Goal: Task Accomplishment & Management: Use online tool/utility

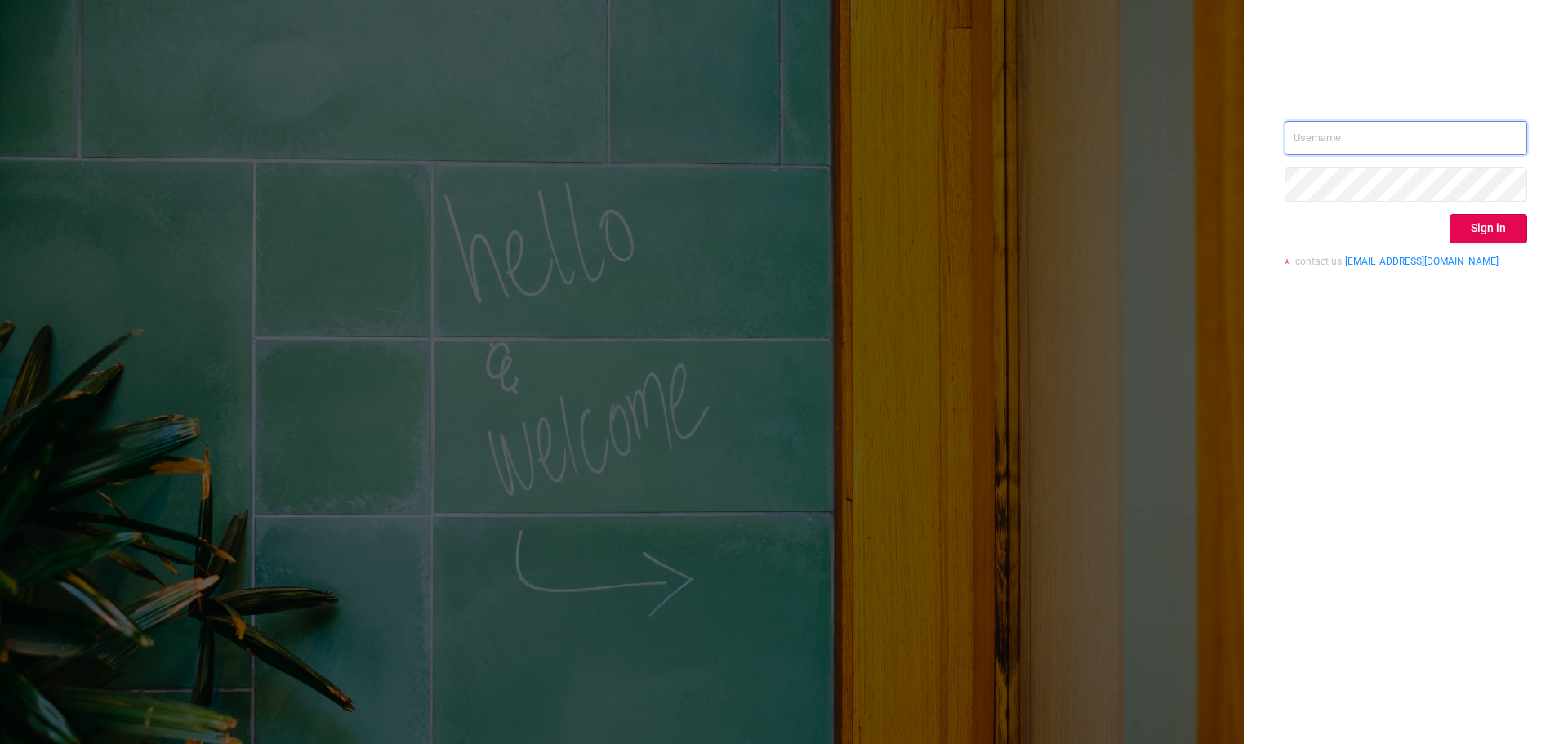
type input "[PERSON_NAME][EMAIL_ADDRESS][DOMAIN_NAME]"
click at [1500, 230] on button "Sign in" at bounding box center [1488, 228] width 78 height 29
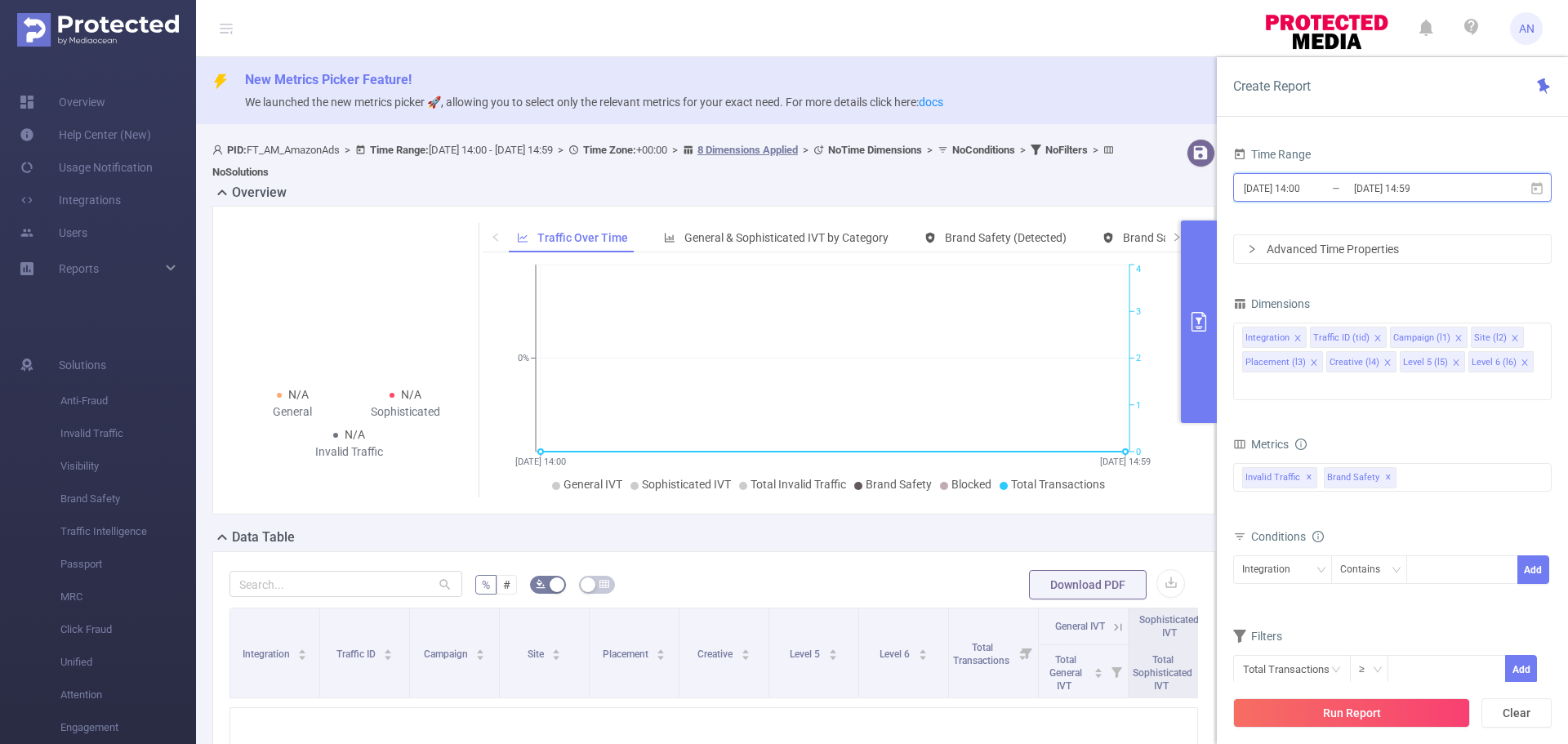
click at [1537, 187] on icon at bounding box center [1536, 188] width 14 height 14
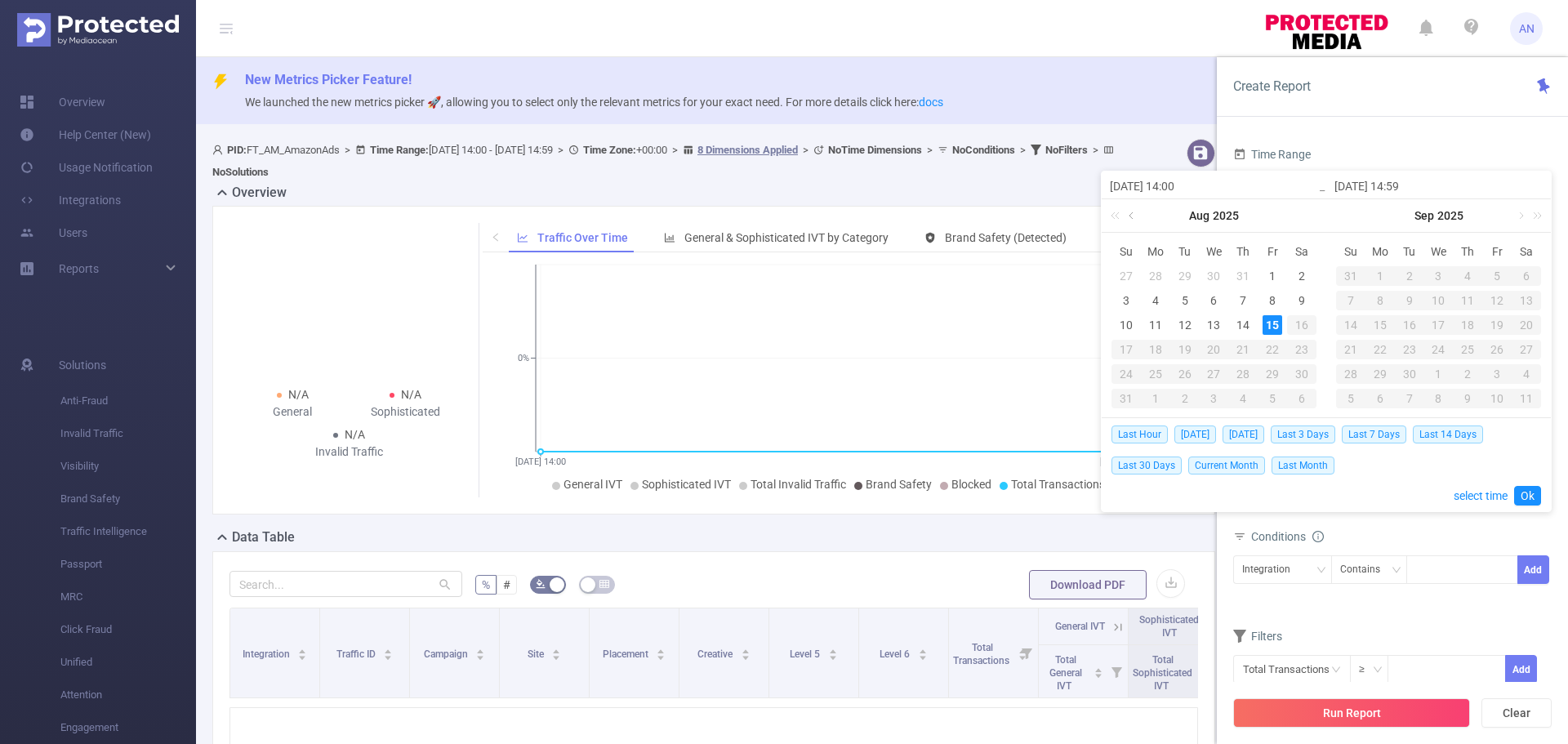
click at [1129, 218] on link at bounding box center [1133, 215] width 14 height 33
click at [1516, 216] on link at bounding box center [1519, 215] width 14 height 33
click at [1294, 215] on link at bounding box center [1295, 215] width 14 height 33
click at [1274, 272] on div "1" at bounding box center [1272, 276] width 20 height 20
click at [1428, 214] on link "Sep" at bounding box center [1423, 215] width 23 height 33
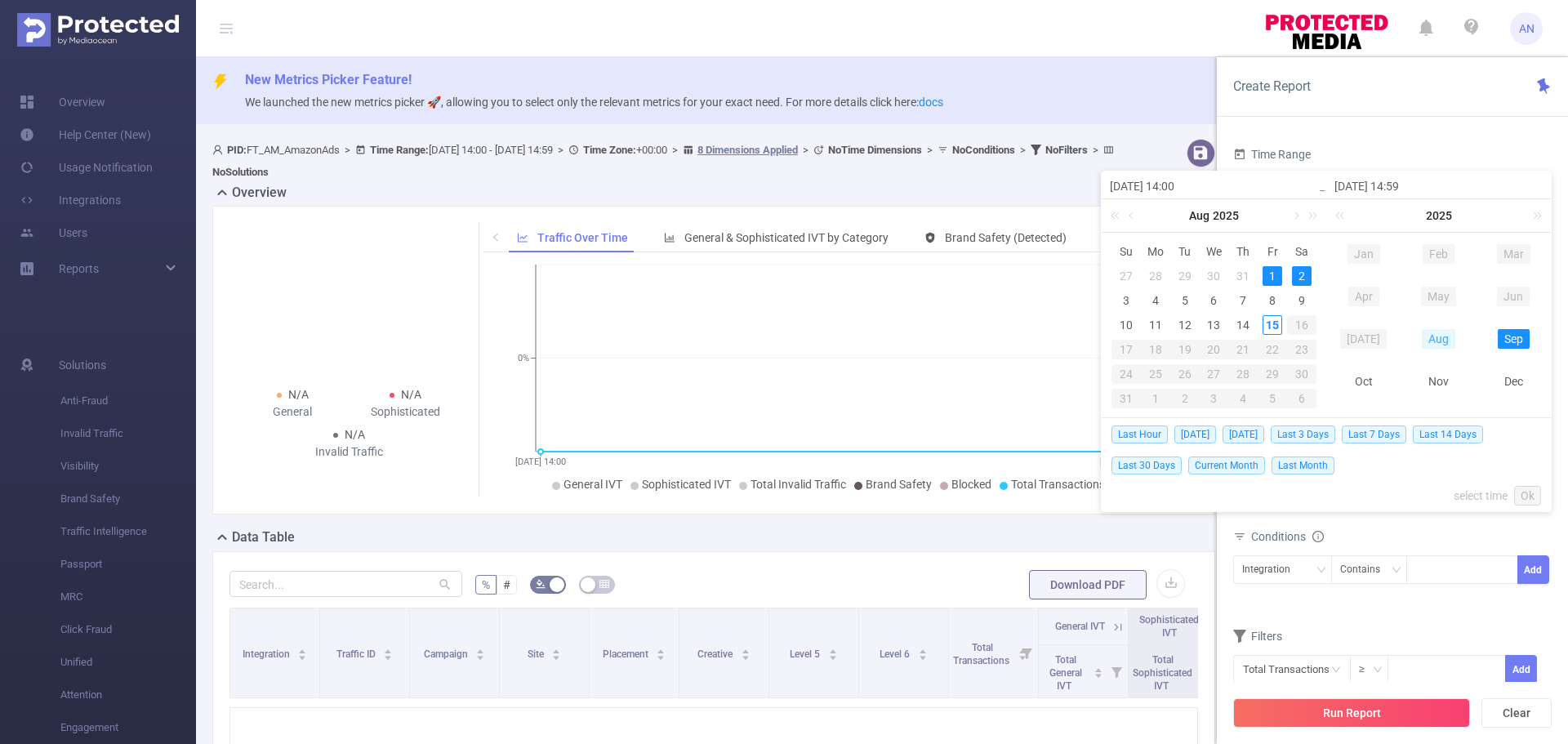
click at [1448, 339] on link "Aug" at bounding box center [1438, 339] width 33 height 20
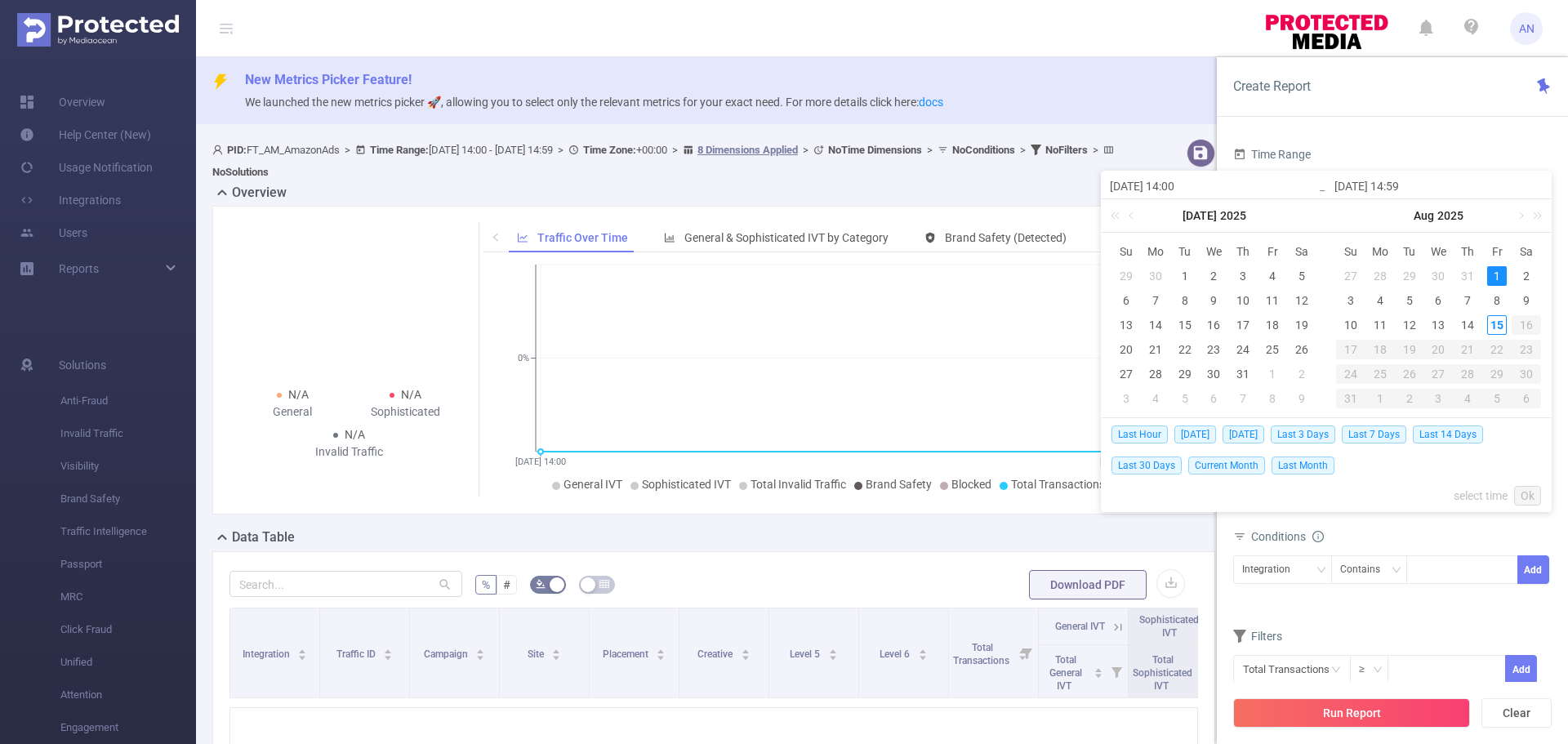
click at [1497, 272] on div "1" at bounding box center [1497, 276] width 20 height 20
type input "2025-08-01 14:00"
type input "2025-08-01 14:59"
type input "2025-08-01 14:00"
type input "2025-08-01 14:59"
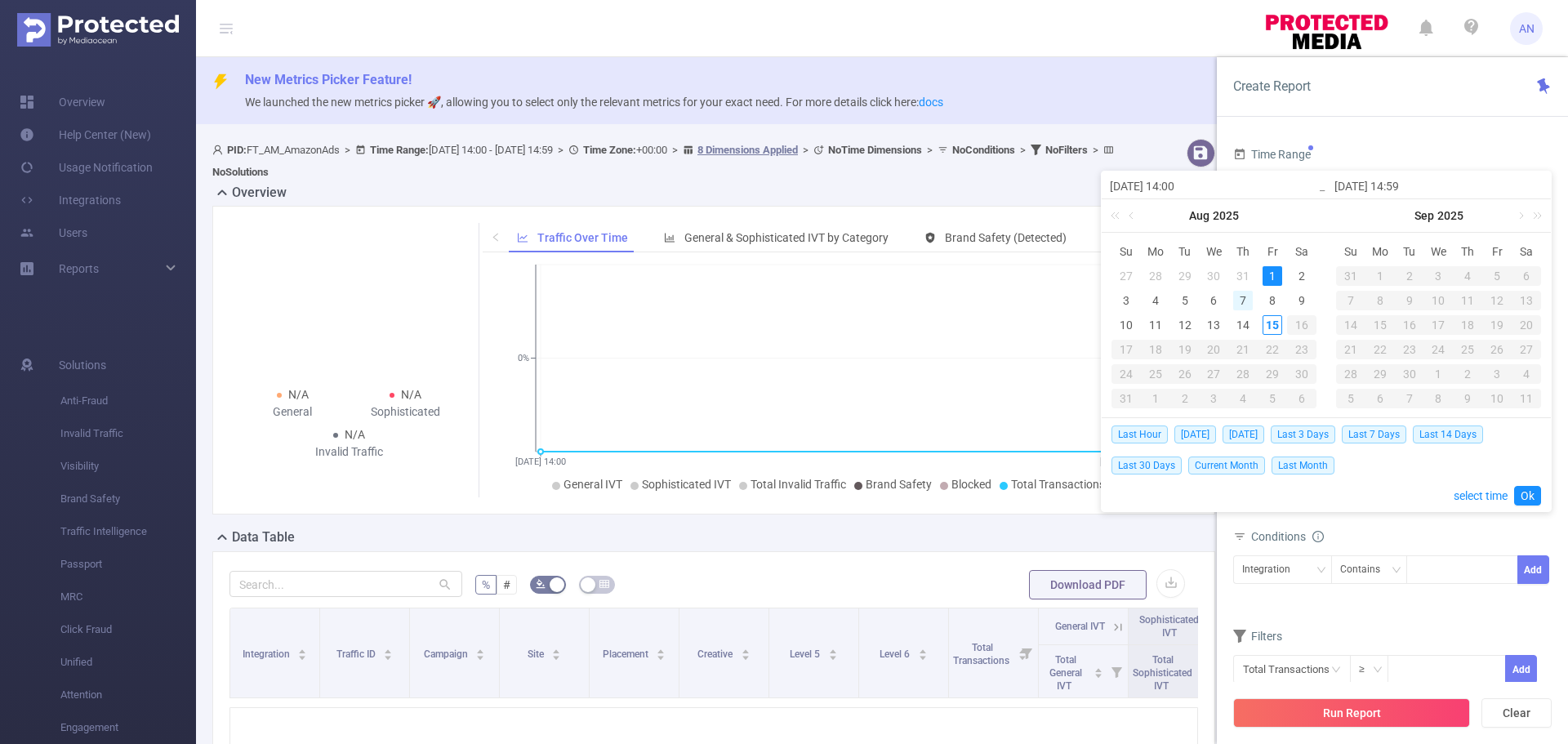
click at [1241, 300] on div "7" at bounding box center [1243, 300] width 20 height 20
click at [1270, 274] on div "1" at bounding box center [1272, 276] width 20 height 20
type input "2025-08-07 14:59"
click at [1525, 499] on link "Ok" at bounding box center [1527, 496] width 27 height 20
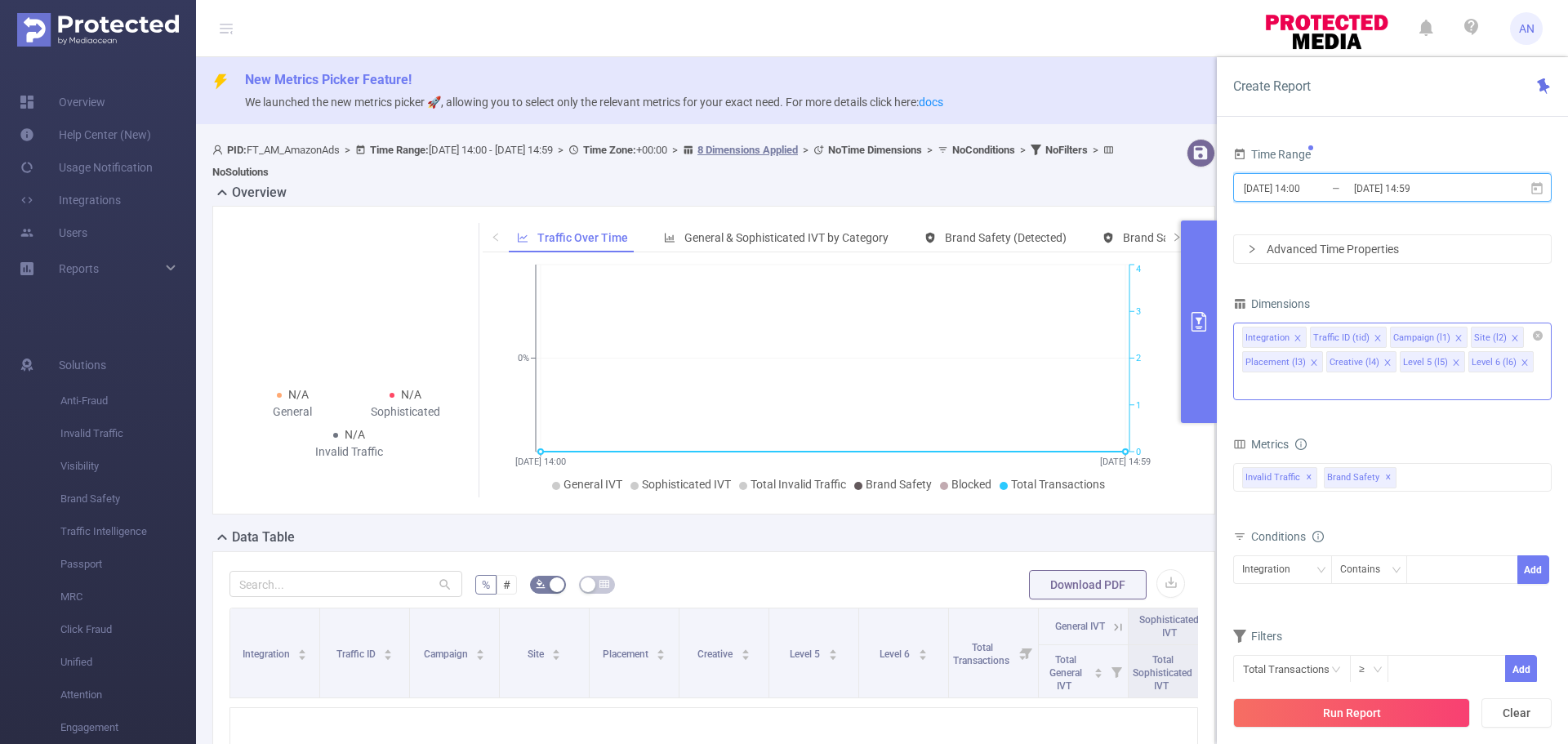
click at [1294, 336] on icon "icon: close" at bounding box center [1297, 338] width 8 height 8
click at [1383, 358] on icon "icon: close" at bounding box center [1387, 362] width 8 height 8
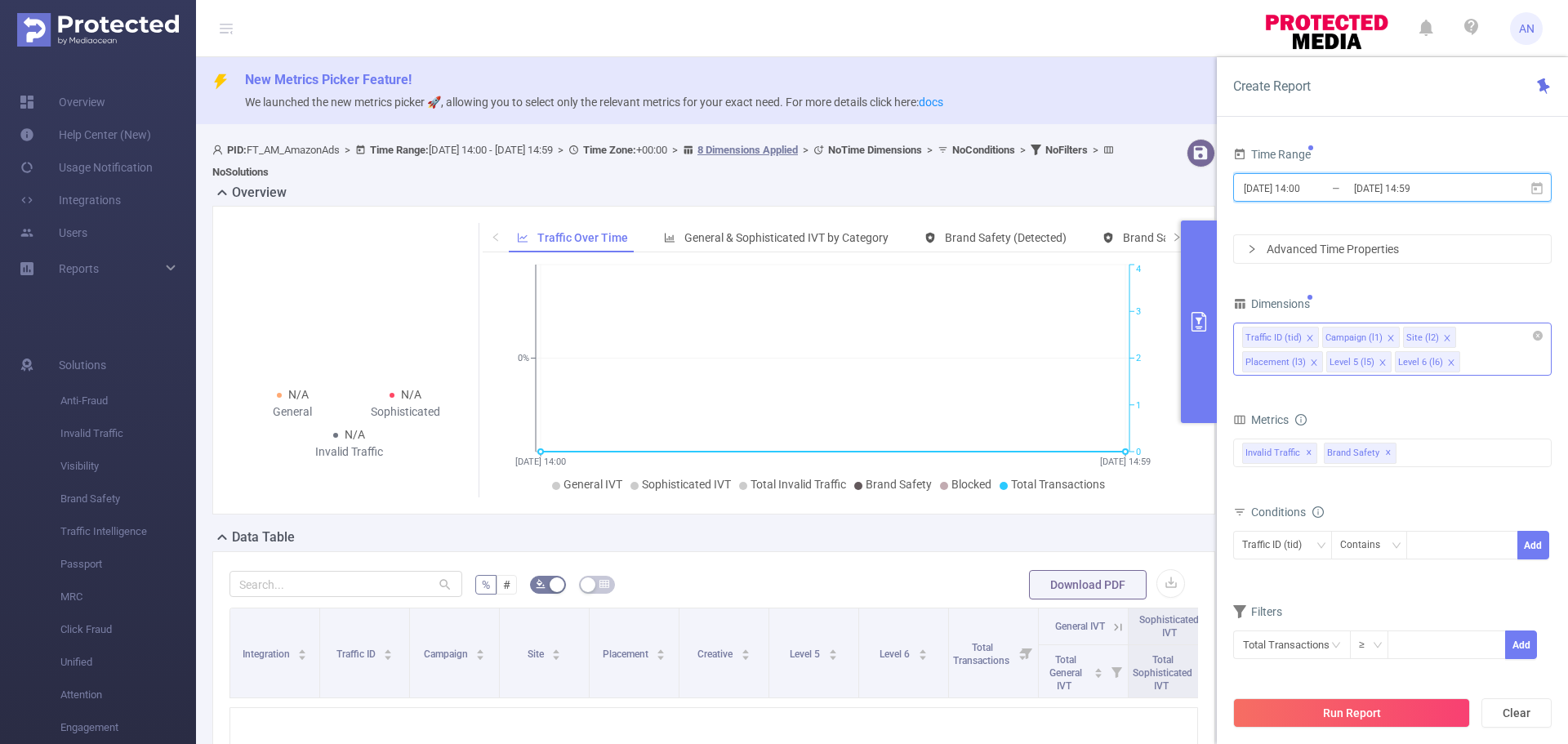
click at [1378, 361] on icon "icon: close" at bounding box center [1382, 362] width 8 height 8
click at [1307, 339] on icon "icon: close" at bounding box center [1309, 338] width 8 height 8
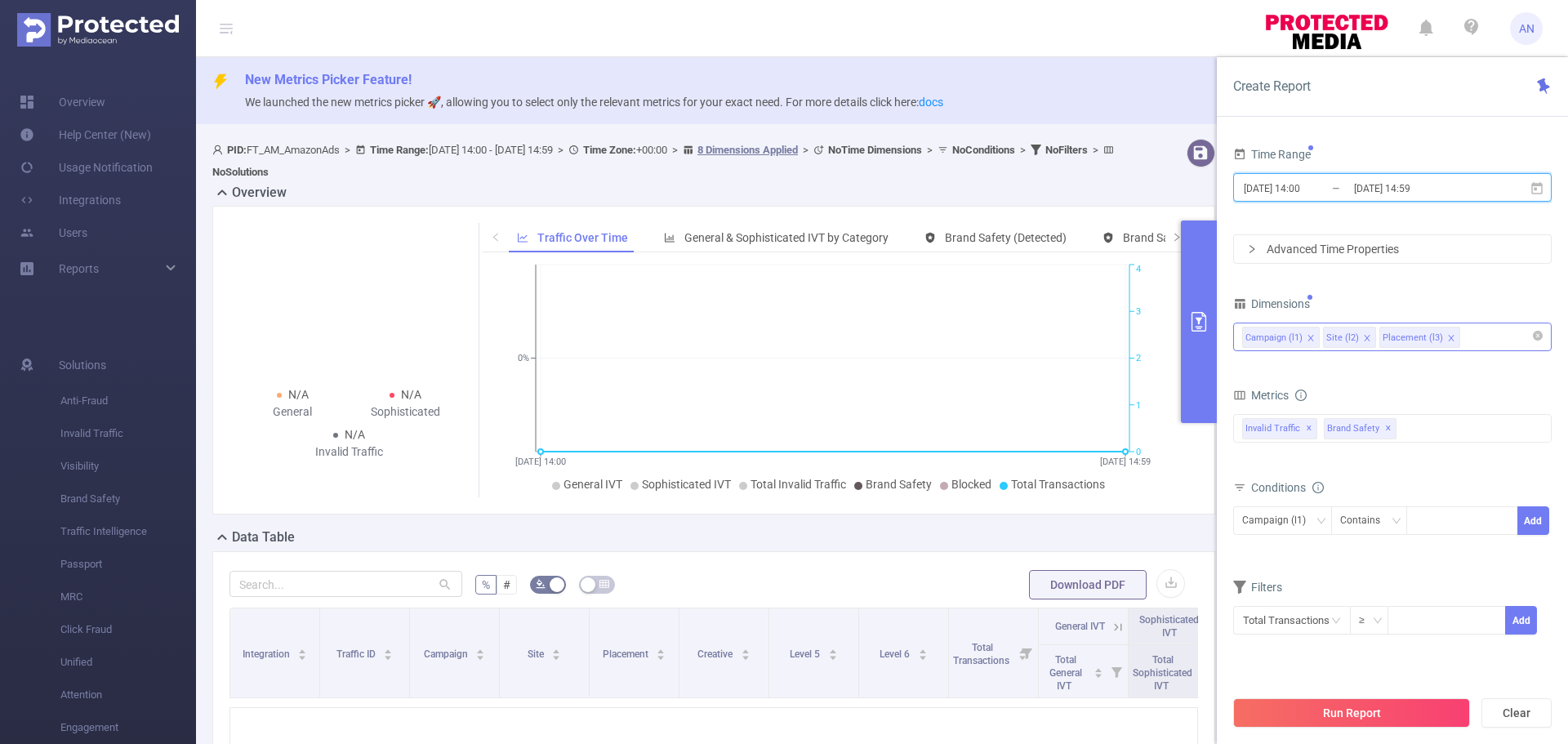
click at [1308, 337] on icon "icon: close" at bounding box center [1310, 338] width 8 height 8
click at [1423, 247] on div "Advanced Time Properties" at bounding box center [1392, 249] width 317 height 28
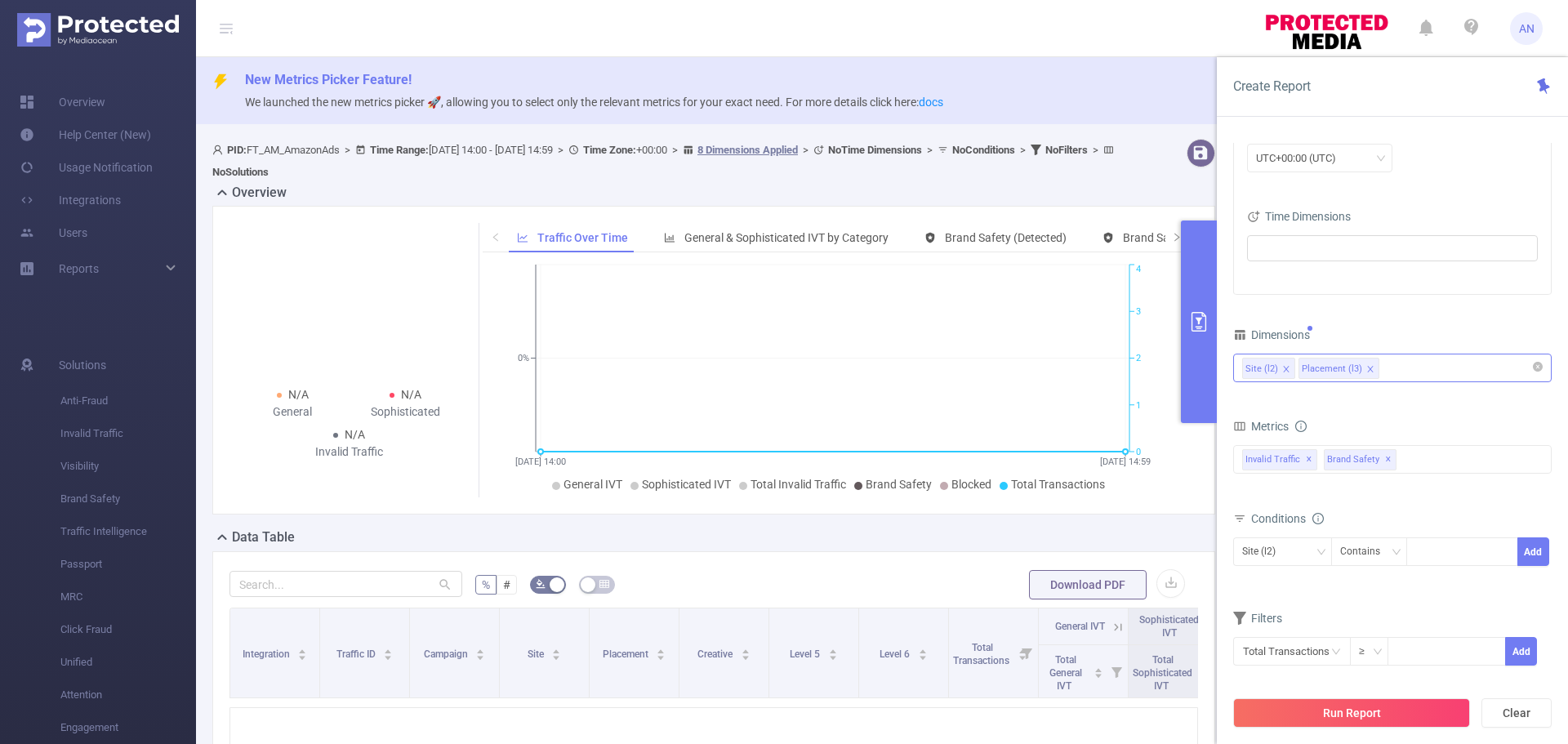
click at [1286, 372] on icon "icon: close" at bounding box center [1286, 368] width 8 height 8
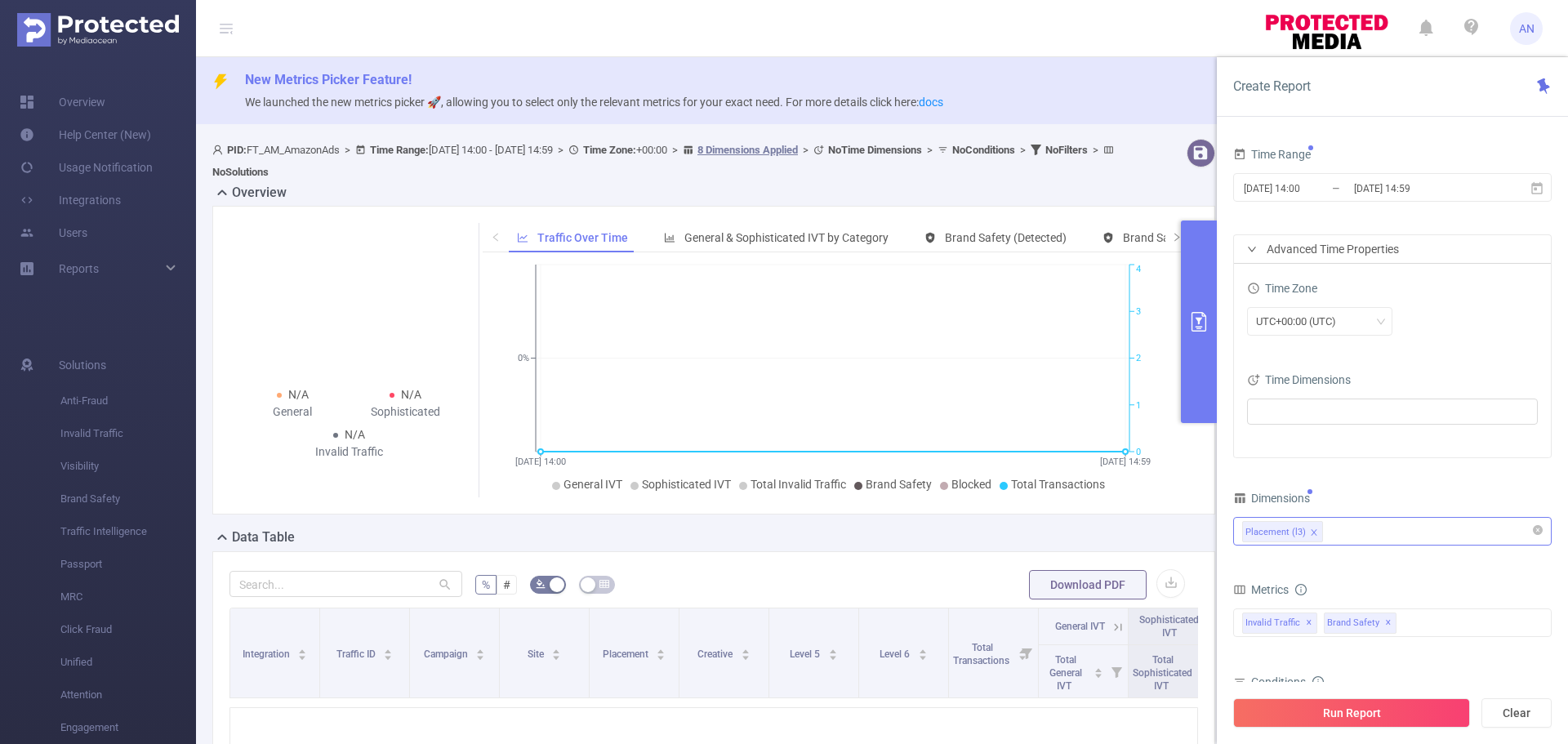
click at [336, 148] on span "PID: FT_AM_AmazonAds > Time Range: [DATE] 14:00 - [DATE] 14:59 > Time Zone: +00…" at bounding box center [665, 161] width 906 height 34
click at [227, 149] on b "PID:" at bounding box center [237, 150] width 20 height 13
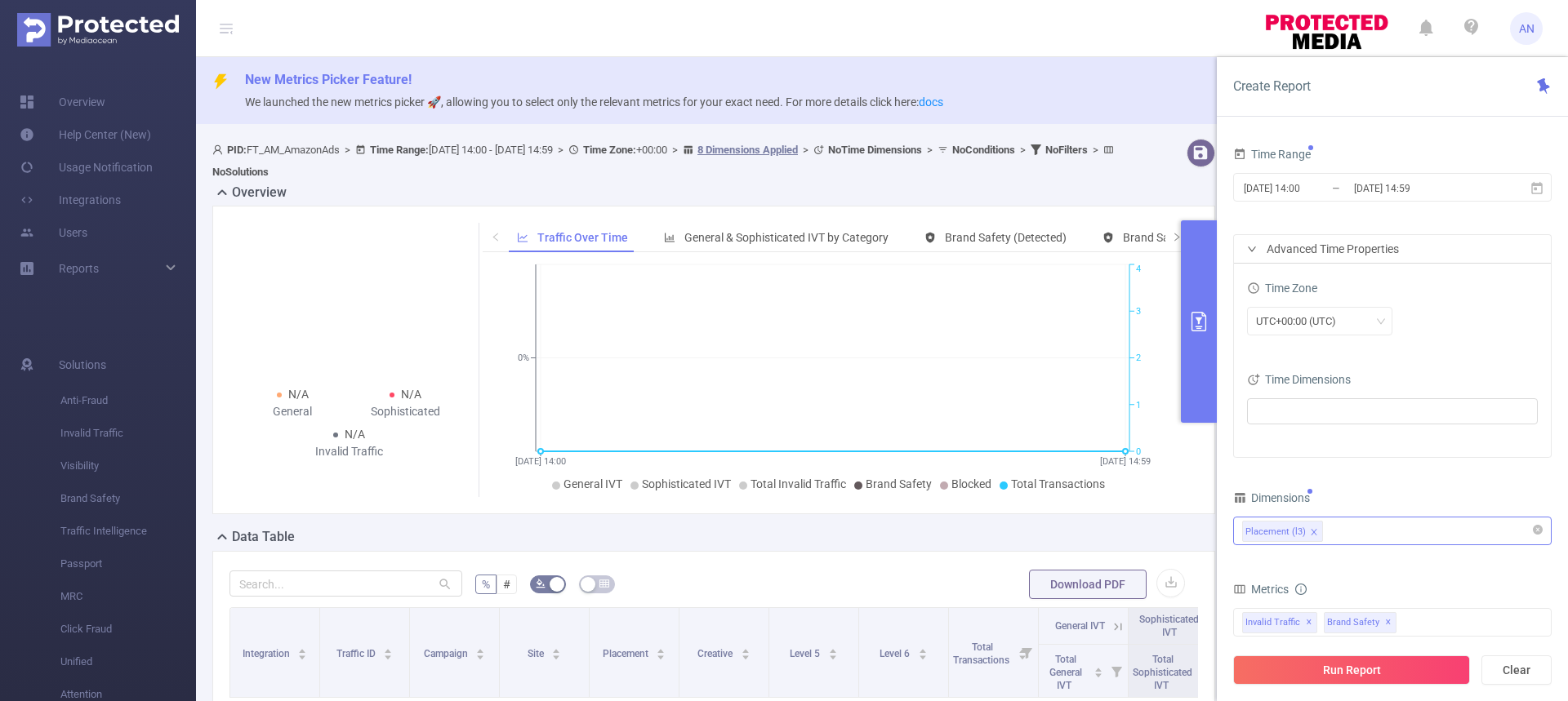
click at [1235, 115] on div "Create Report" at bounding box center [1392, 87] width 351 height 60
click at [1242, 118] on div "Create Report Time Range 2025-08-01 14:00 _ 2025-08-07 14:59 Advanced Time Prop…" at bounding box center [1392, 379] width 351 height 644
click at [86, 22] on img at bounding box center [98, 29] width 162 height 33
click at [1534, 671] on button "Clear" at bounding box center [1516, 670] width 71 height 29
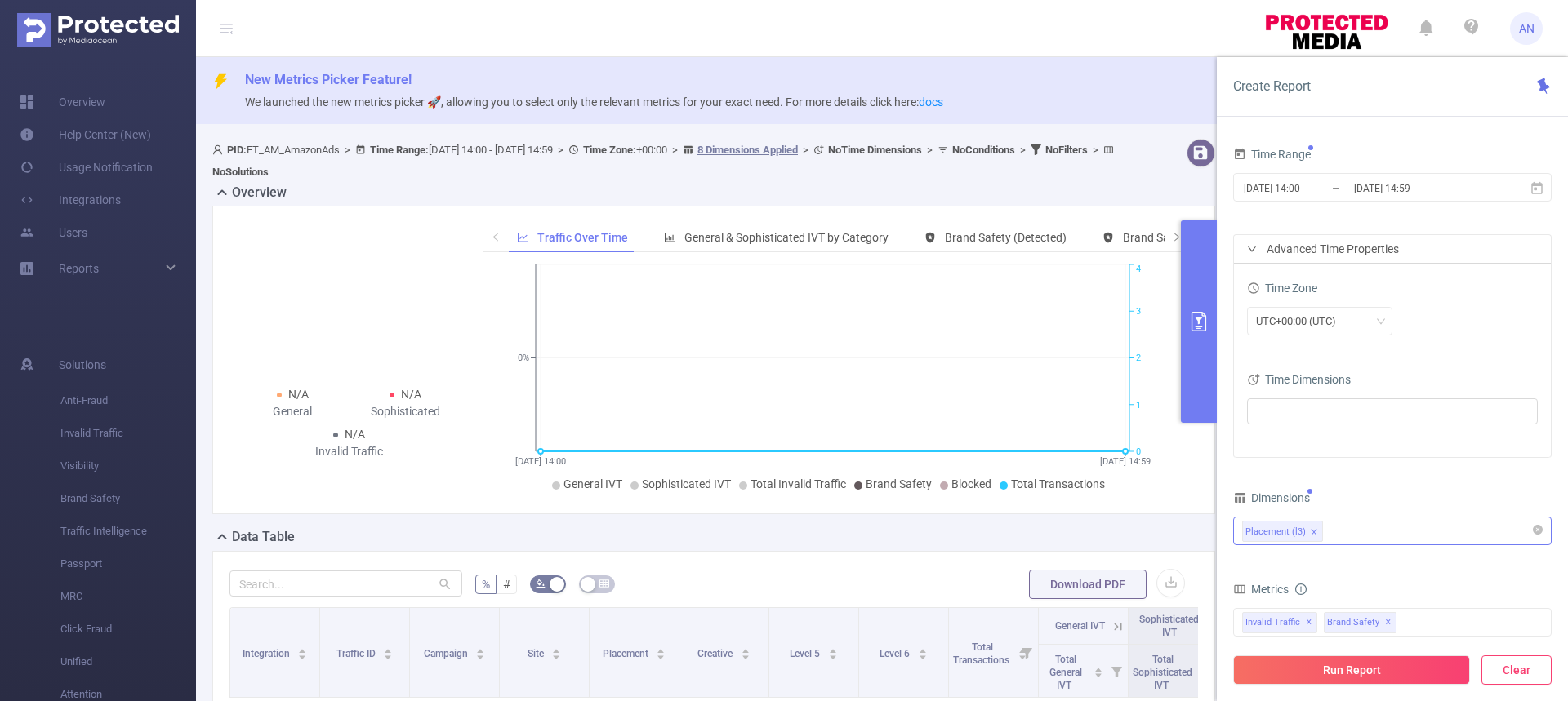
type input "[DATE] 14:00"
type input "[DATE] 14:59"
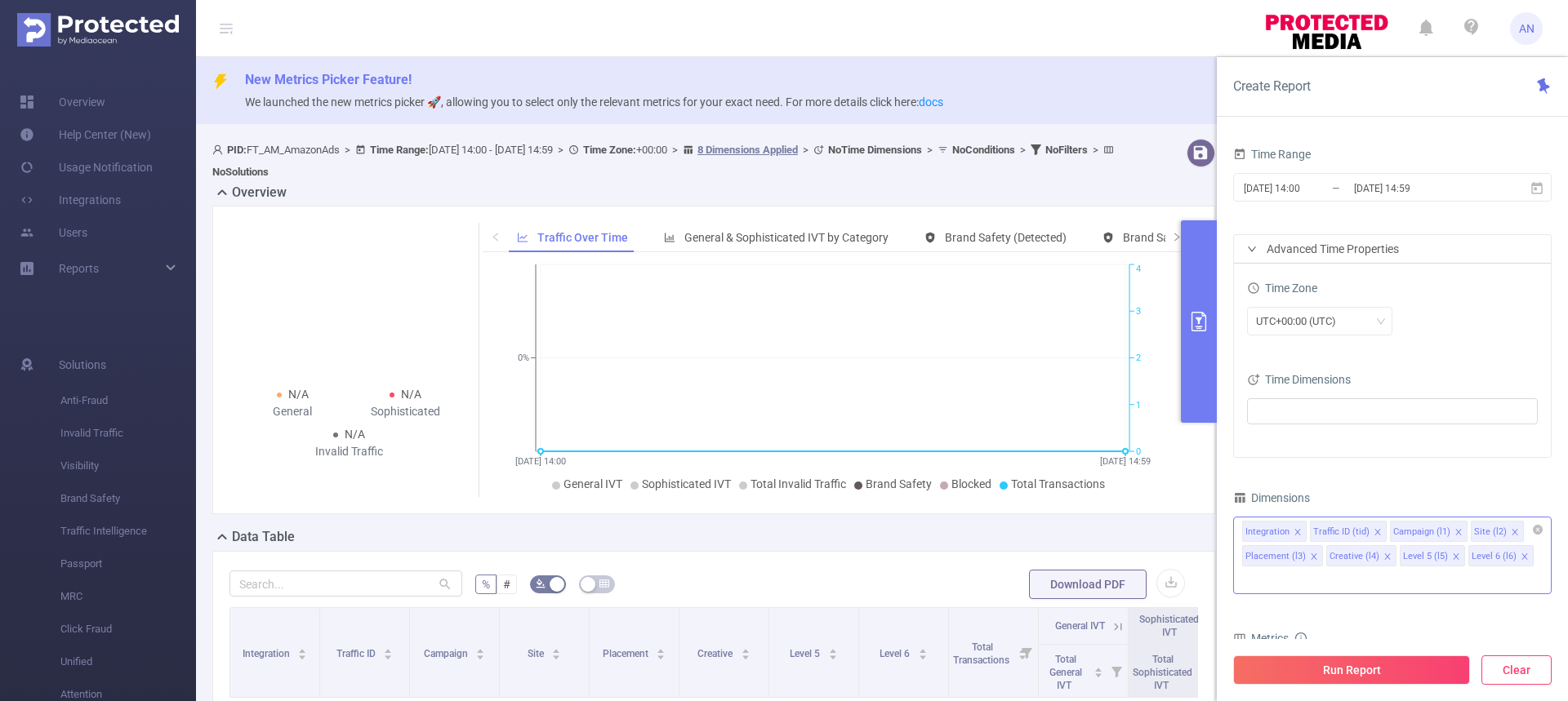
click at [1525, 665] on button "Clear" at bounding box center [1516, 670] width 71 height 29
click at [1523, 668] on button "Clear" at bounding box center [1516, 670] width 71 height 29
drag, startPoint x: 1523, startPoint y: 668, endPoint x: 1465, endPoint y: 333, distance: 340.0
click at [1532, 645] on div "Run Report Clear" at bounding box center [1392, 670] width 351 height 62
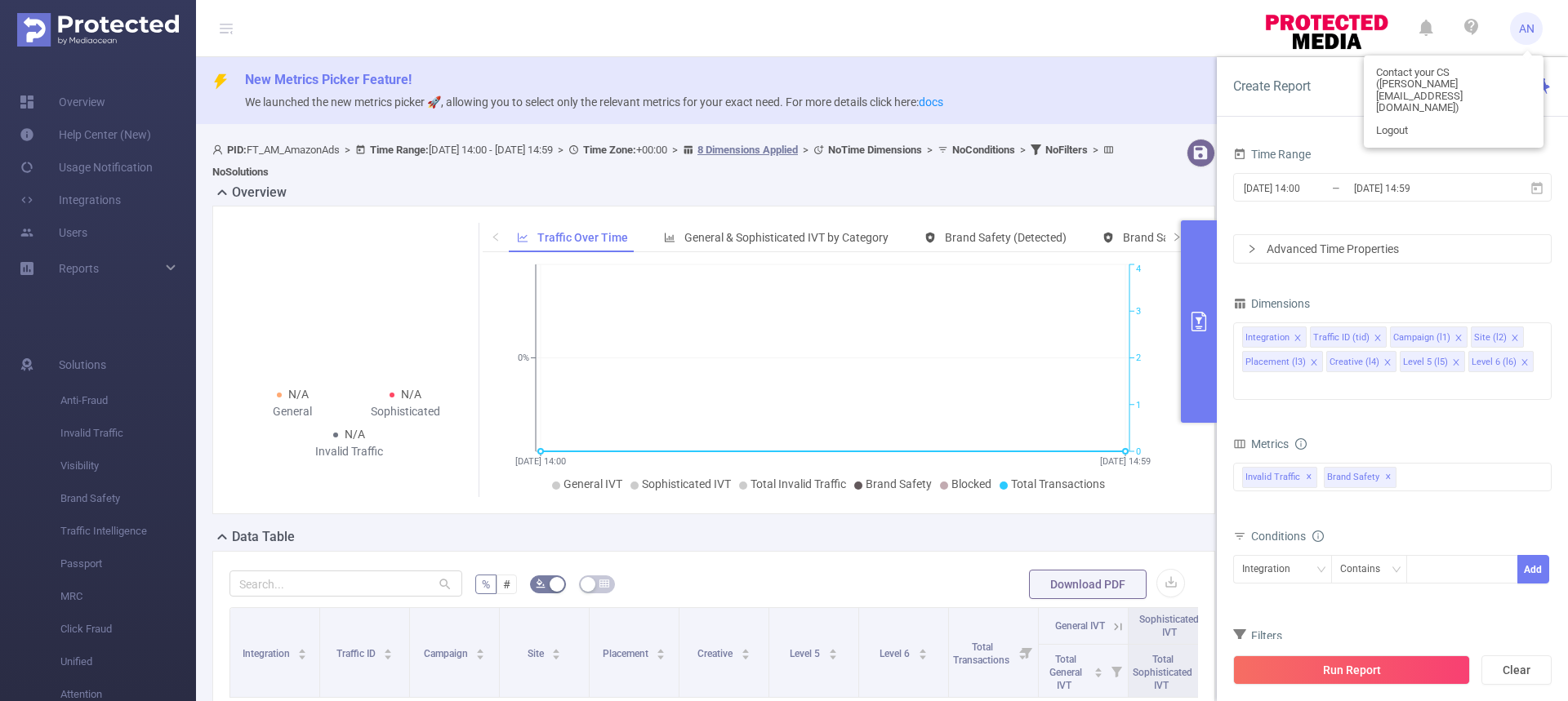
click at [1184, 26] on header "AN" at bounding box center [784, 28] width 1568 height 57
click at [233, 149] on b "PID:" at bounding box center [237, 150] width 20 height 13
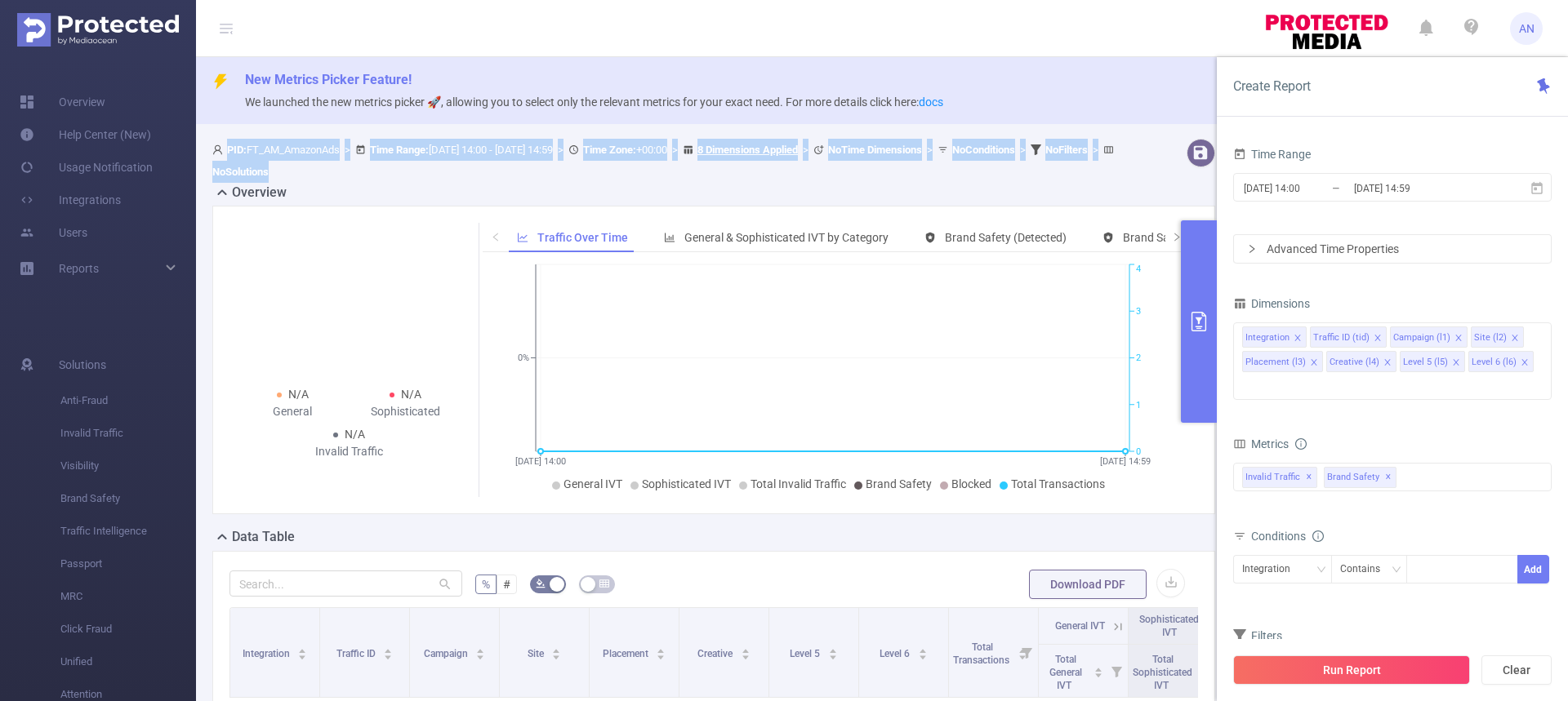
click at [233, 149] on b "PID:" at bounding box center [237, 150] width 20 height 13
click at [365, 163] on div "PID: FT_AM_AmazonAds > Time Range: [DATE] 14:00 - [DATE] 14:59 > Time Zone: +00…" at bounding box center [671, 160] width 917 height 44
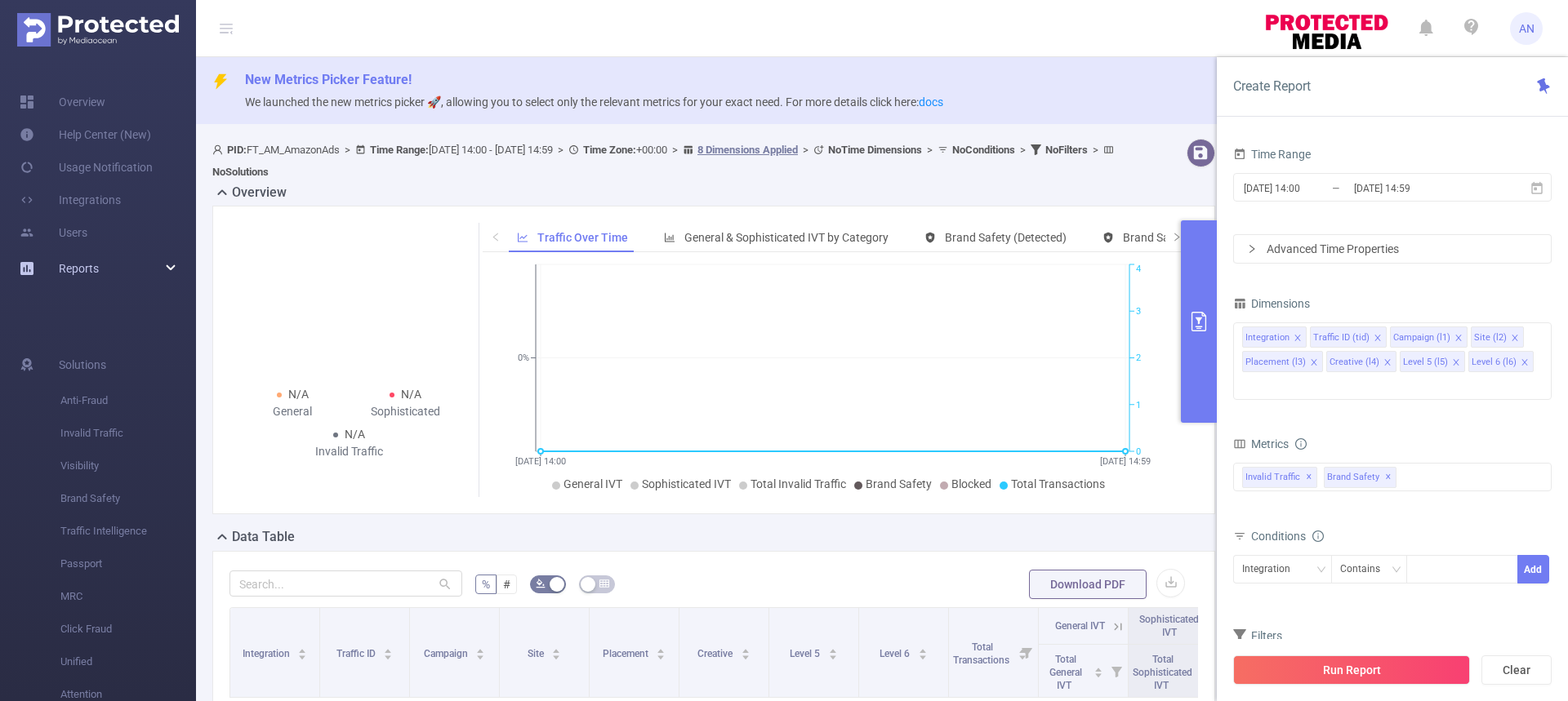
click at [176, 263] on div "Reports" at bounding box center [98, 269] width 196 height 33
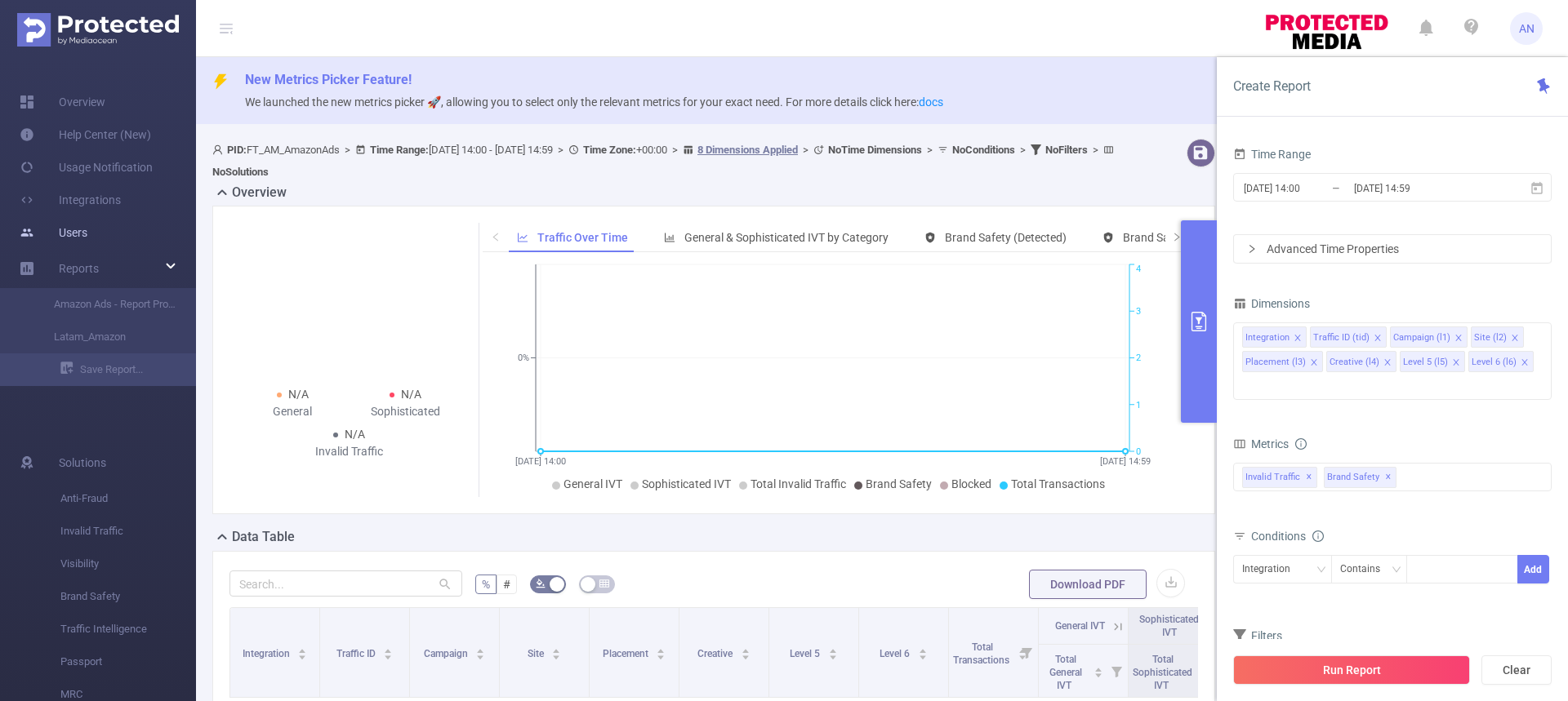
click at [73, 227] on link "Users" at bounding box center [53, 232] width 68 height 33
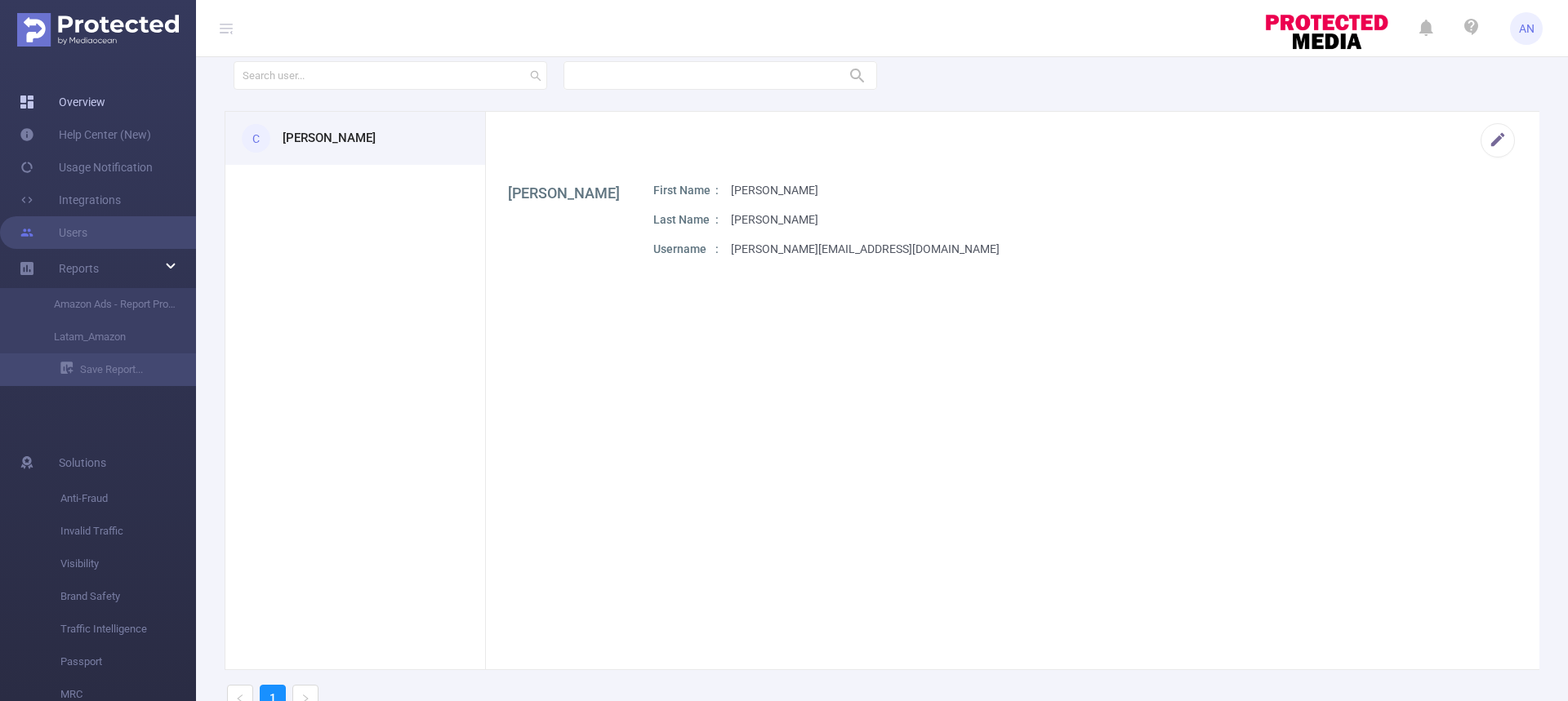
click at [93, 105] on link "Overview" at bounding box center [62, 102] width 86 height 33
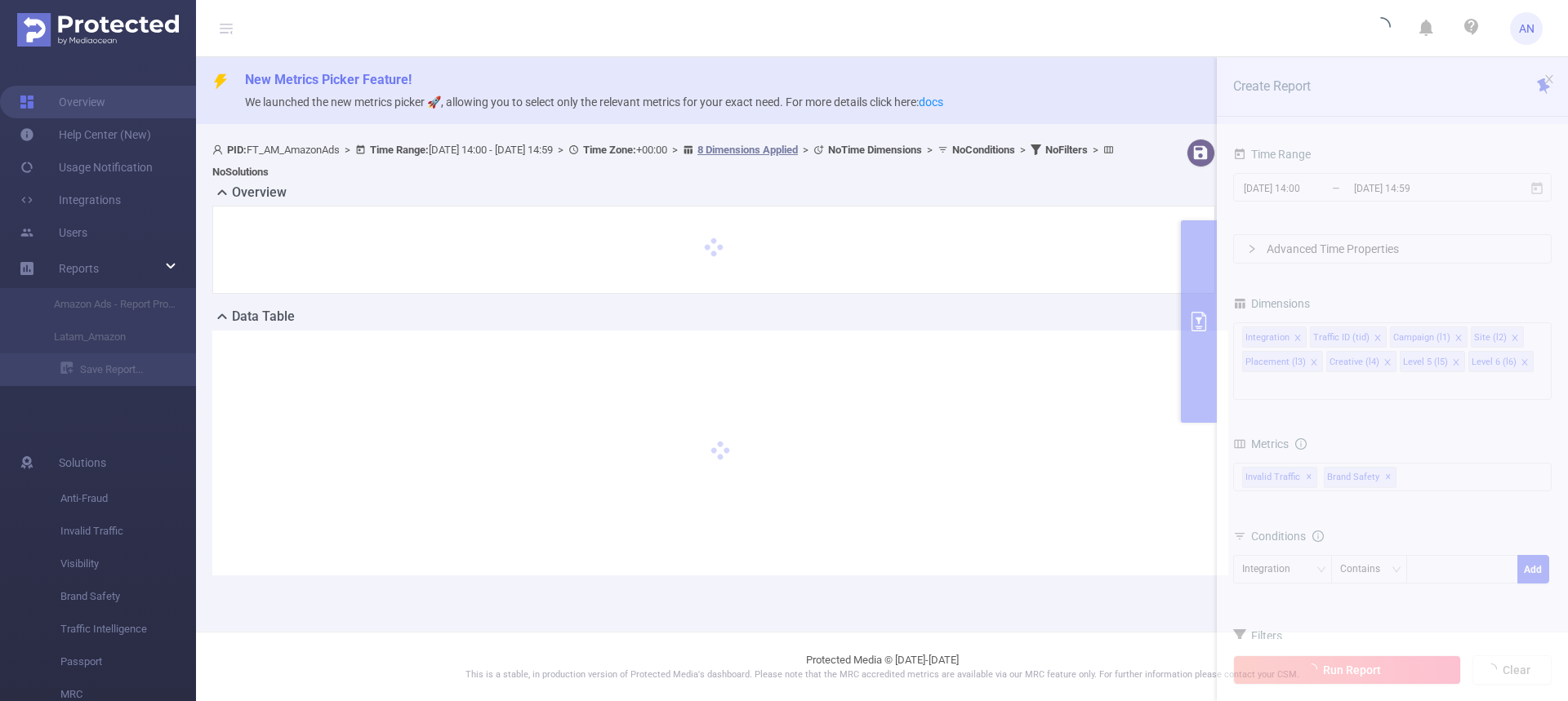
click at [226, 151] on icon "icon: user" at bounding box center [220, 150] width 14 height 11
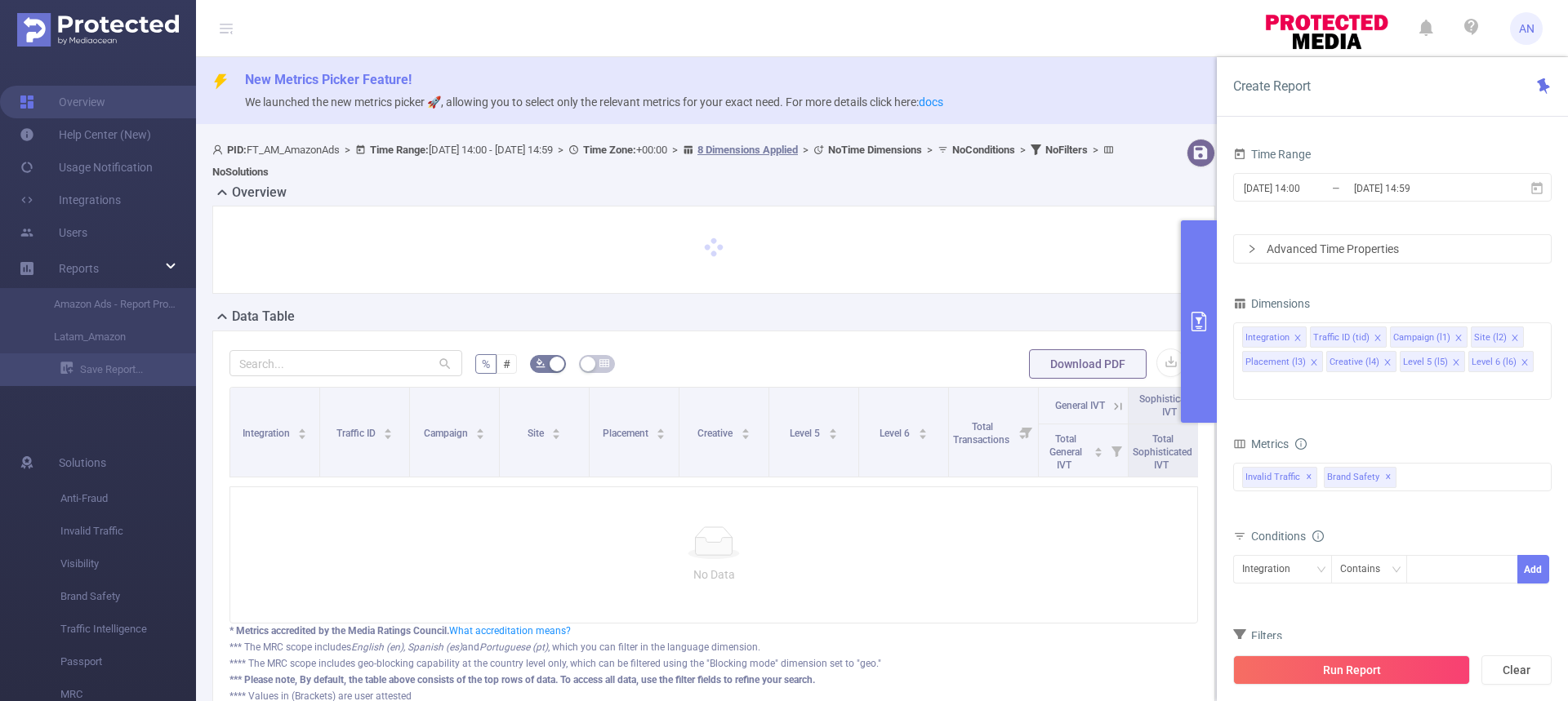
click at [211, 147] on div "PID: FT_AM_AmazonAds > Time Range: [DATE] 14:00 - [DATE] 14:59 > Time Zone: +00…" at bounding box center [670, 160] width 931 height 44
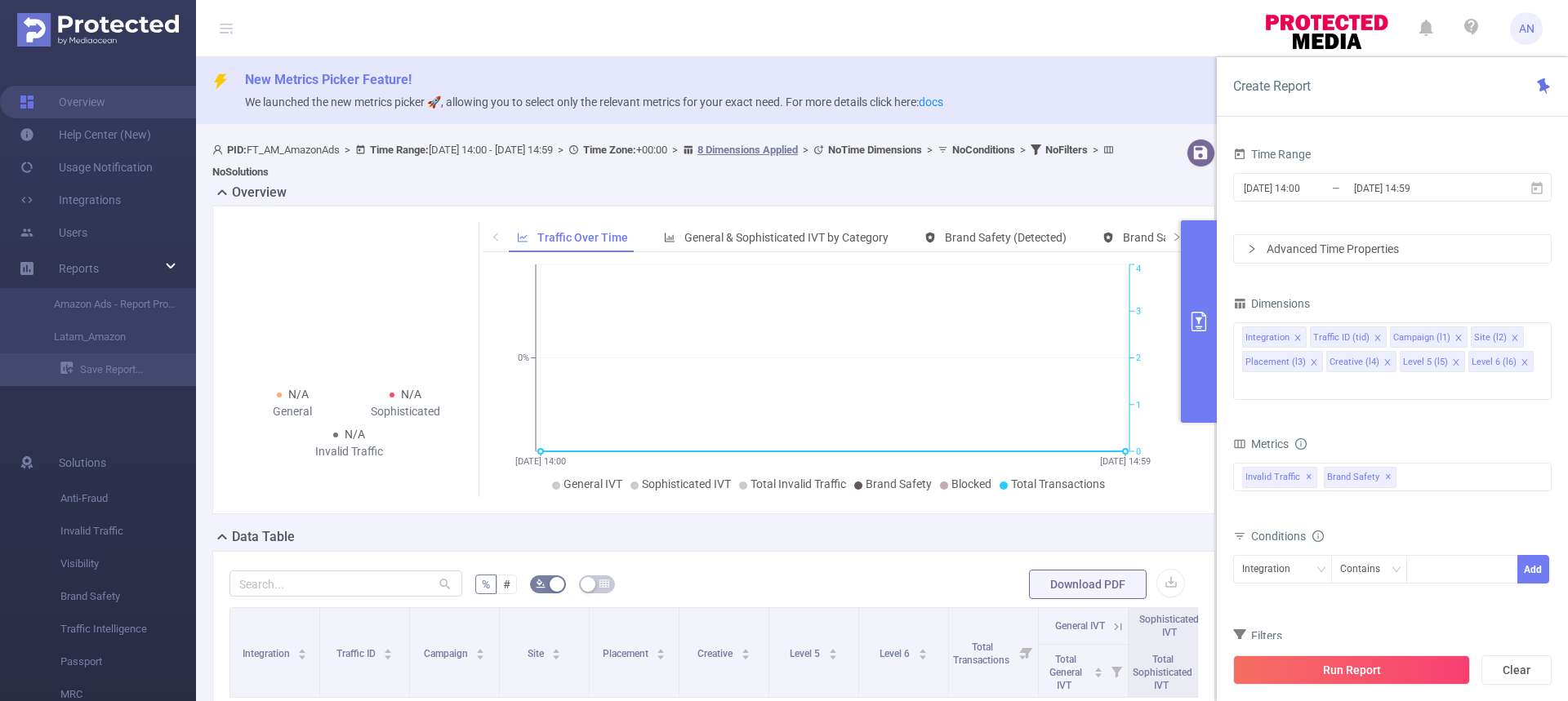
click at [1279, 99] on div "Create Report" at bounding box center [1392, 87] width 351 height 60
click at [1358, 97] on div "Create Report" at bounding box center [1392, 87] width 351 height 60
click at [1392, 253] on div "Advanced Time Properties" at bounding box center [1392, 249] width 317 height 28
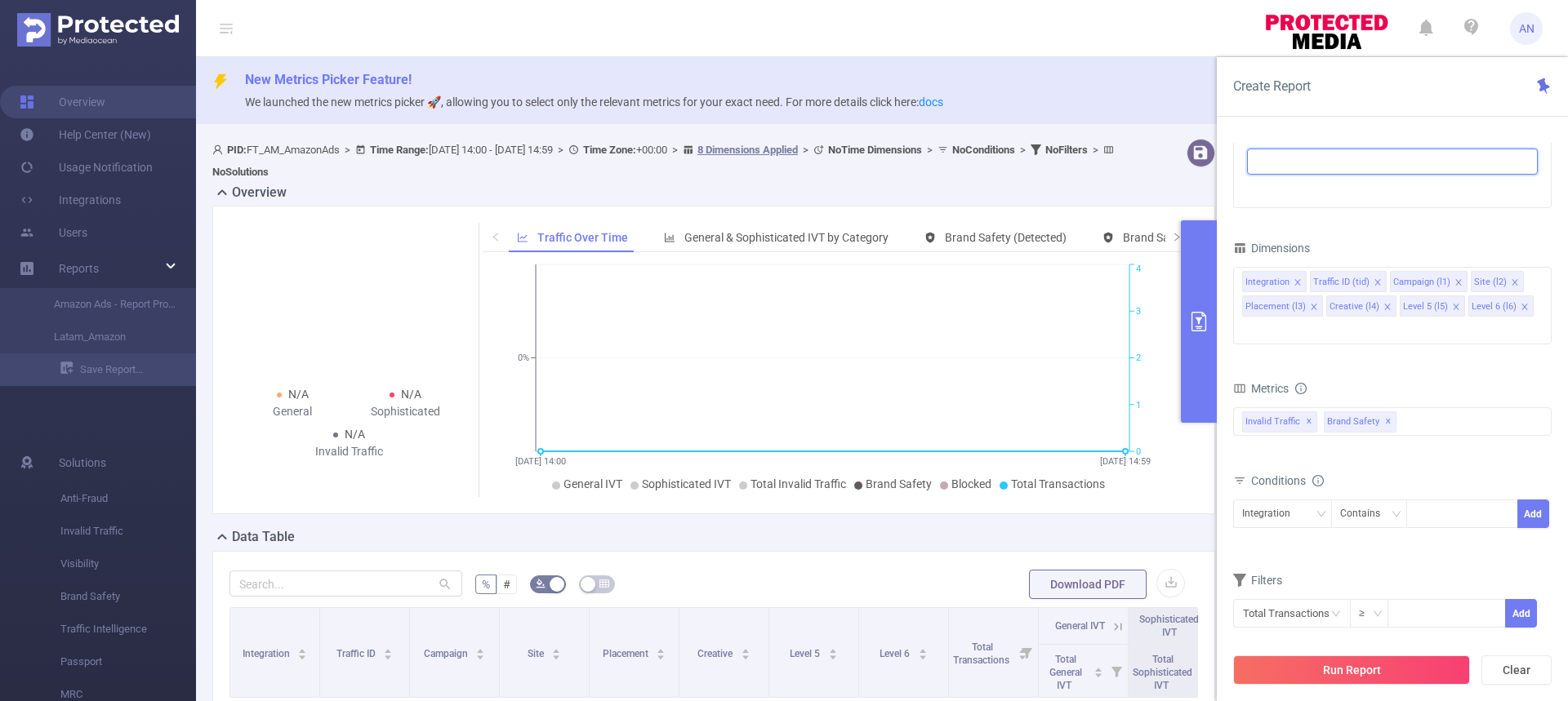
click at [1355, 159] on ul at bounding box center [1386, 161] width 269 height 24
click at [1509, 674] on button "Clear" at bounding box center [1516, 670] width 71 height 29
drag, startPoint x: 1520, startPoint y: 677, endPoint x: 1329, endPoint y: 144, distance: 566.2
click at [1520, 677] on button "Clear" at bounding box center [1516, 670] width 71 height 29
click at [1526, 24] on span "AN" at bounding box center [1526, 29] width 15 height 33
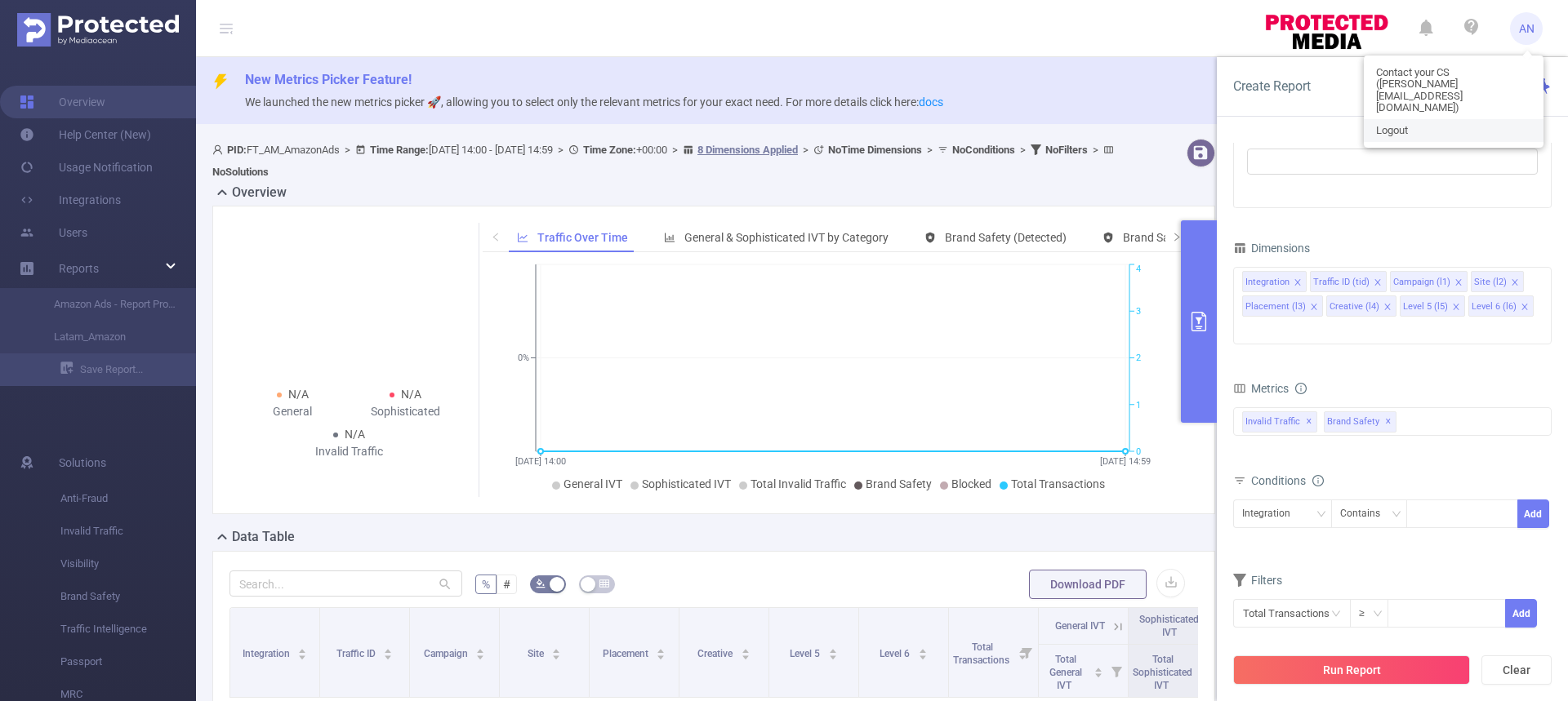
click at [1425, 119] on link "Logout" at bounding box center [1453, 130] width 180 height 23
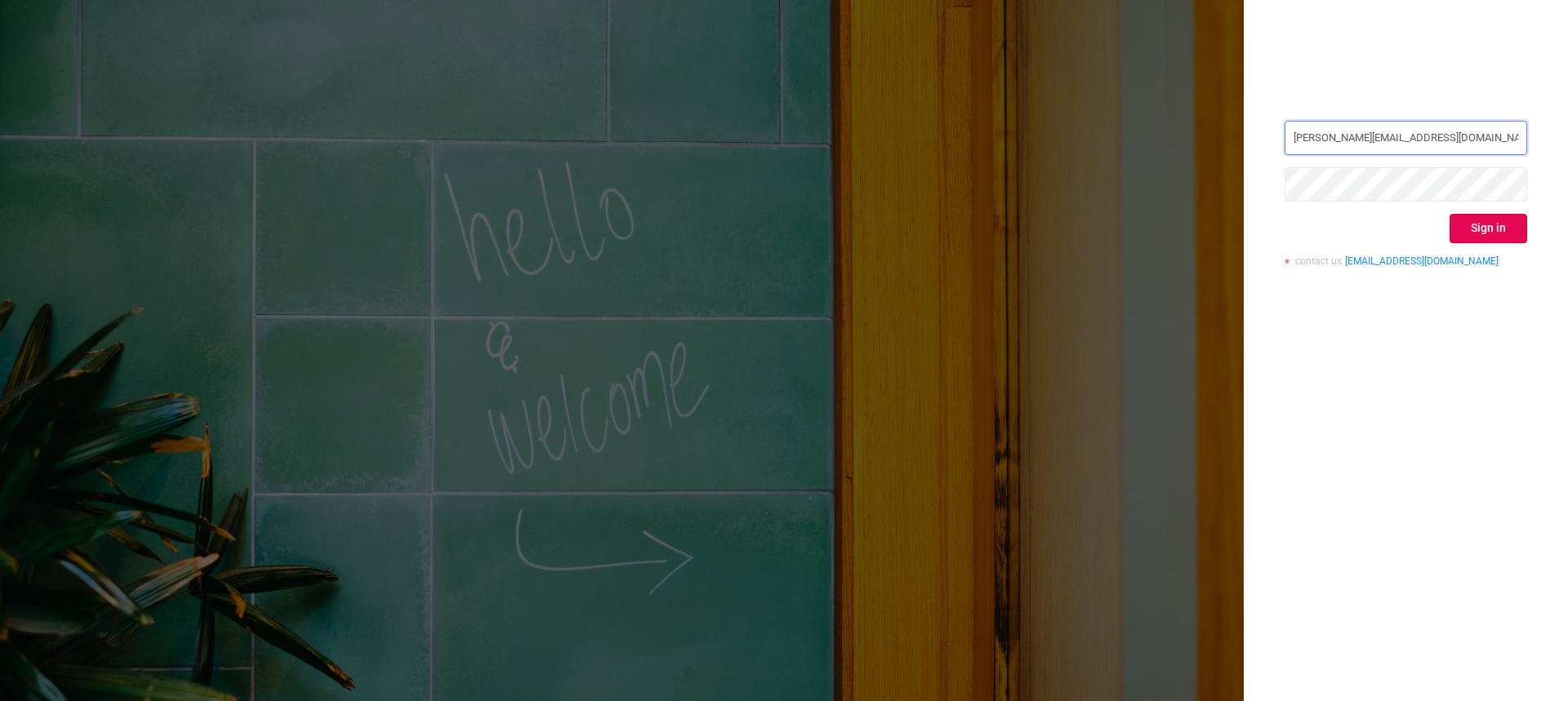
click at [1425, 126] on input "[PERSON_NAME][EMAIL_ADDRESS][DOMAIN_NAME]" at bounding box center [1406, 138] width 242 height 34
click at [1418, 85] on div "[PERSON_NAME][EMAIL_ADDRESS][DOMAIN_NAME] Sign in contact us [EMAIL_ADDRESS][DO…" at bounding box center [1406, 350] width 324 height 701
drag, startPoint x: 1314, startPoint y: 133, endPoint x: 1253, endPoint y: 109, distance: 65.6
click at [1253, 109] on div "[PERSON_NAME][EMAIL_ADDRESS][DOMAIN_NAME] Sign in contact us [EMAIL_ADDRESS][DO…" at bounding box center [1406, 350] width 324 height 701
type input "[EMAIL_ADDRESS][DOMAIN_NAME]"
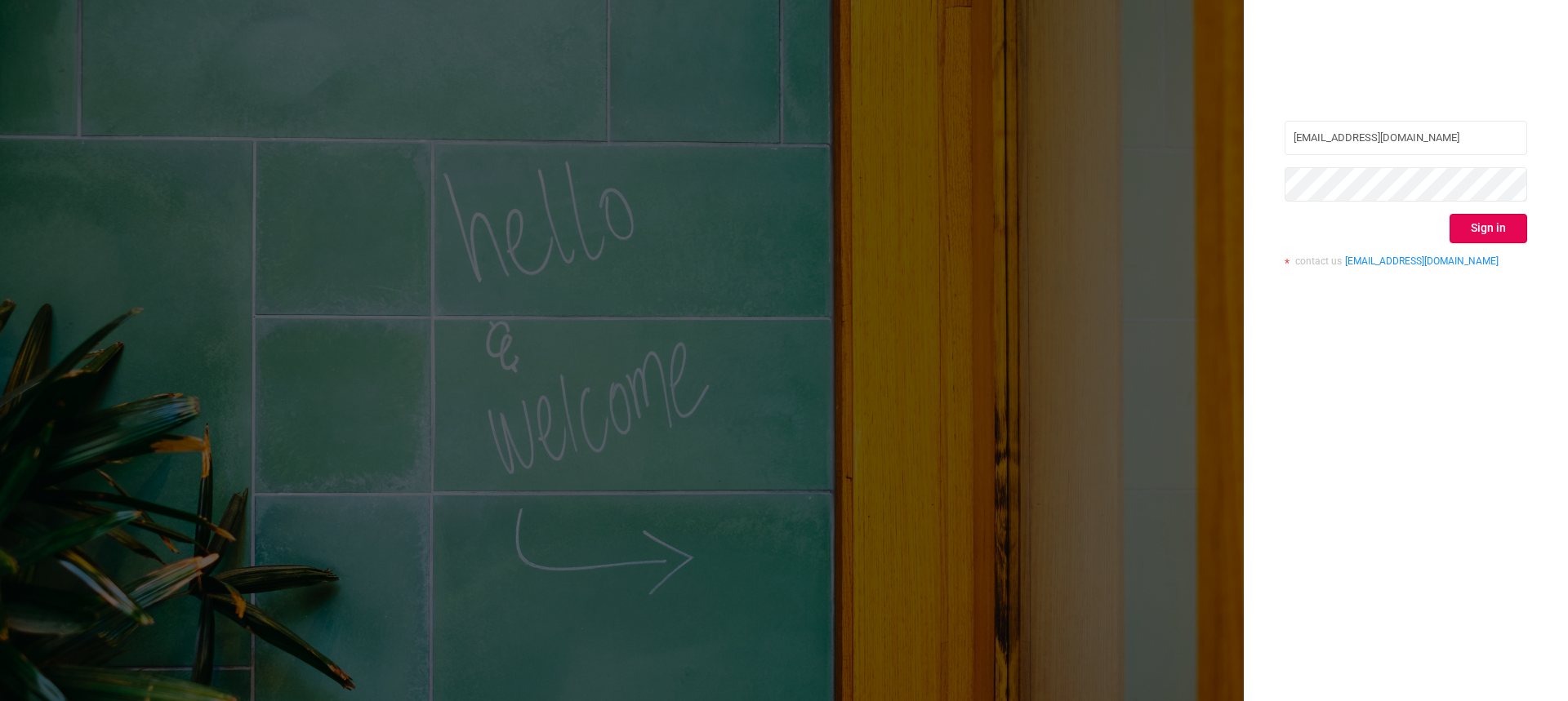
click at [1539, 197] on div "[EMAIL_ADDRESS][DOMAIN_NAME] Sign in contact us [EMAIL_ADDRESS][DOMAIN_NAME]" at bounding box center [1406, 350] width 324 height 701
click at [1496, 223] on button "Sign in" at bounding box center [1488, 228] width 78 height 29
